Goal: Navigation & Orientation: Find specific page/section

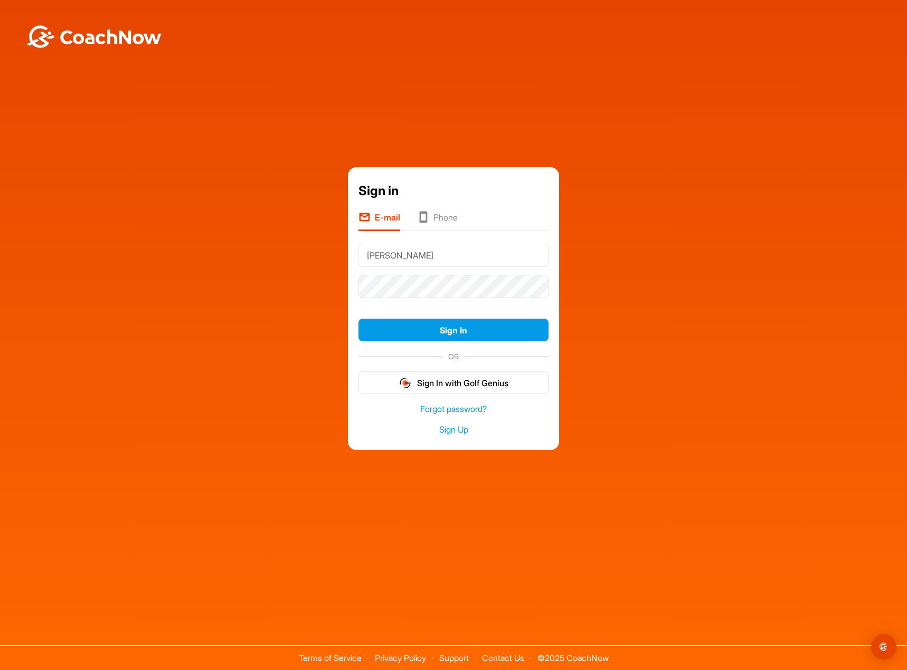
drag, startPoint x: 424, startPoint y: 264, endPoint x: 331, endPoint y: 263, distance: 93.4
click at [331, 263] on div "Sign in E-mail Phone [PERSON_NAME] Sign In OR Sign In with Golf Genius Forgot p…" at bounding box center [453, 308] width 896 height 283
type input "[EMAIL_ADDRESS][DOMAIN_NAME]"
click at [382, 322] on button "Sign In" at bounding box center [453, 330] width 190 height 23
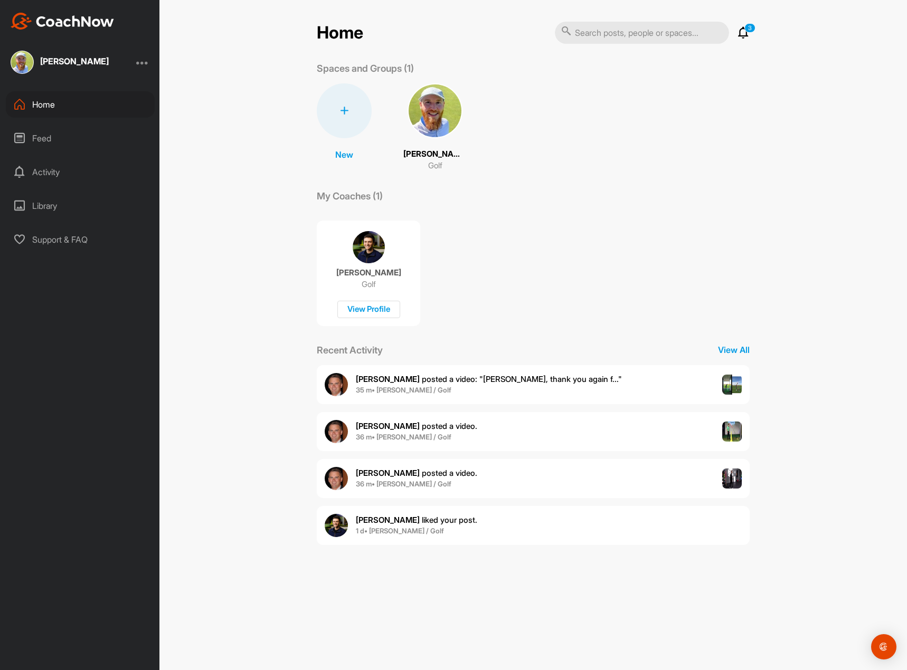
click at [441, 122] on img at bounding box center [434, 110] width 55 height 55
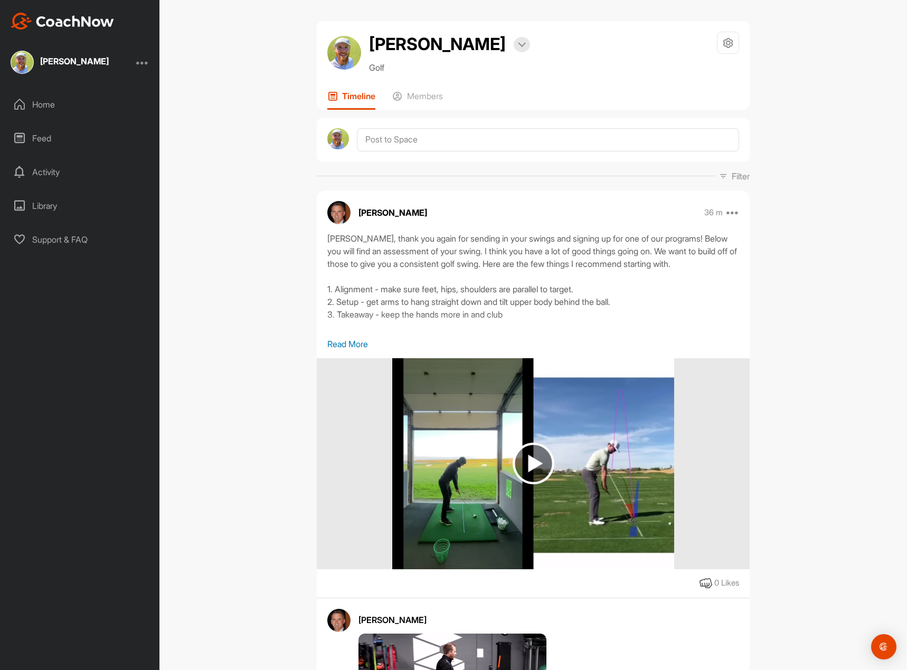
click at [352, 350] on p "Read More" at bounding box center [533, 344] width 412 height 13
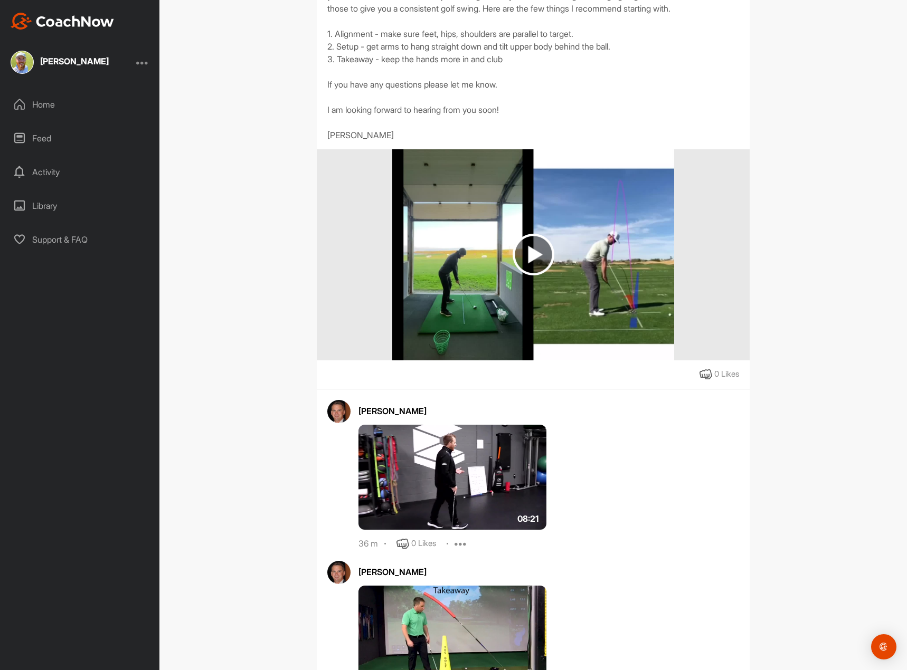
scroll to position [211, 0]
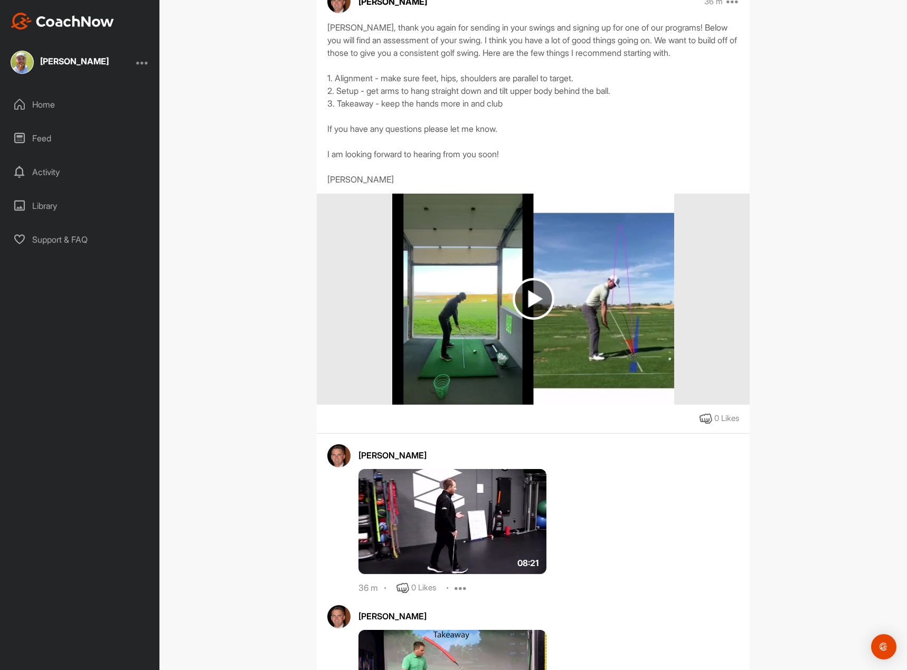
click at [536, 320] on img at bounding box center [533, 299] width 42 height 42
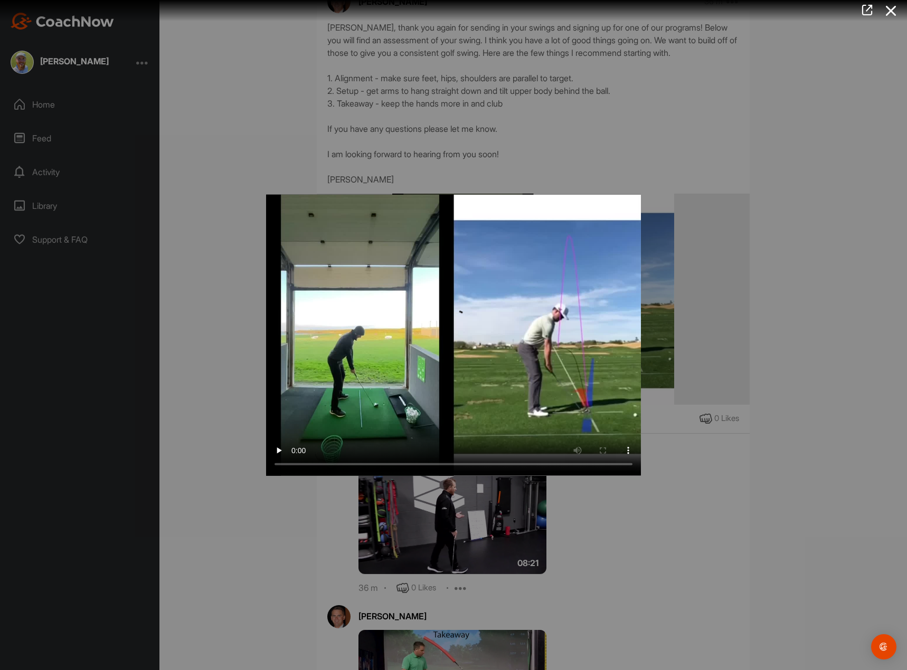
click at [807, 321] on div at bounding box center [453, 335] width 907 height 670
